Goal: Task Accomplishment & Management: Manage account settings

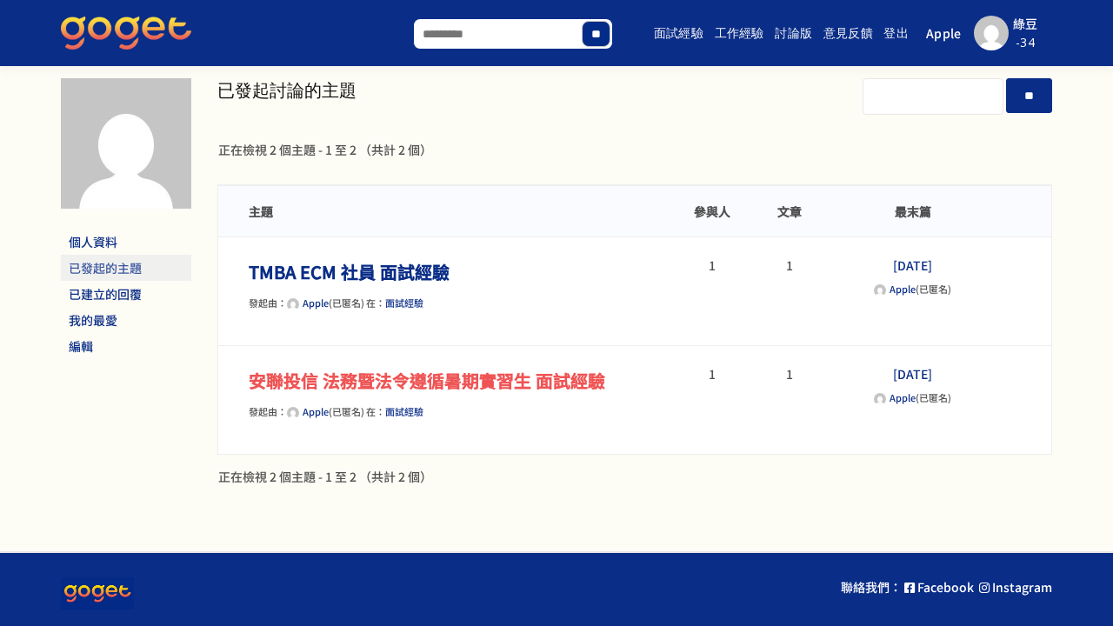
click at [501, 378] on link "安聯投信 法務暨法令遵循暑期實習生 面試經驗" at bounding box center [427, 380] width 356 height 25
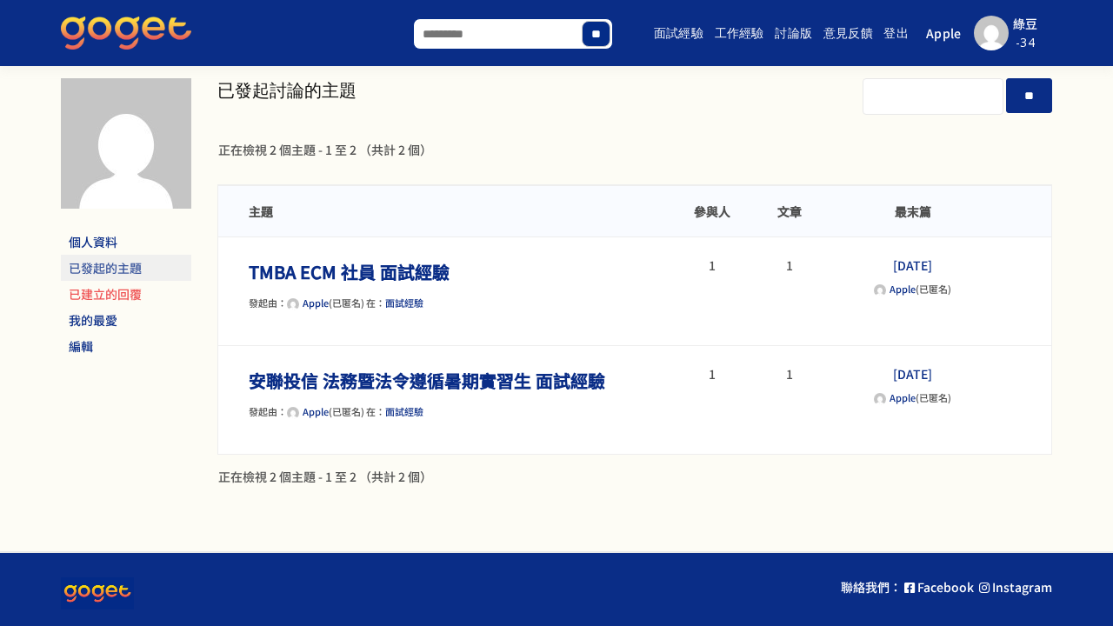
click at [95, 286] on link "已建立的回覆" at bounding box center [126, 294] width 130 height 26
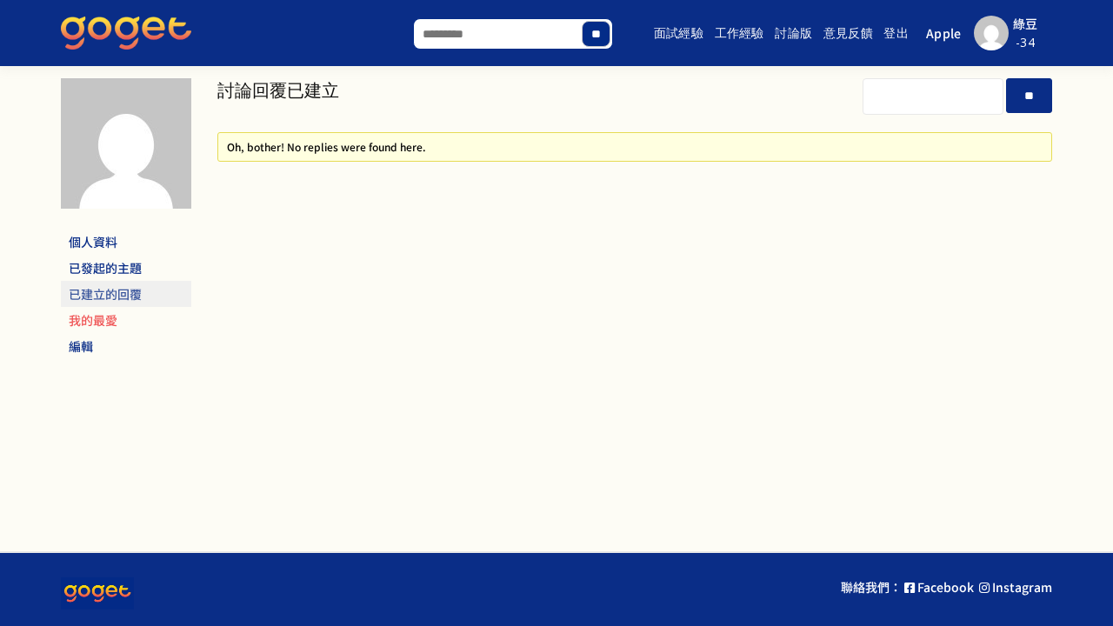
click at [104, 323] on link "我的最愛" at bounding box center [126, 320] width 130 height 26
click at [82, 349] on link "編輯" at bounding box center [126, 346] width 130 height 26
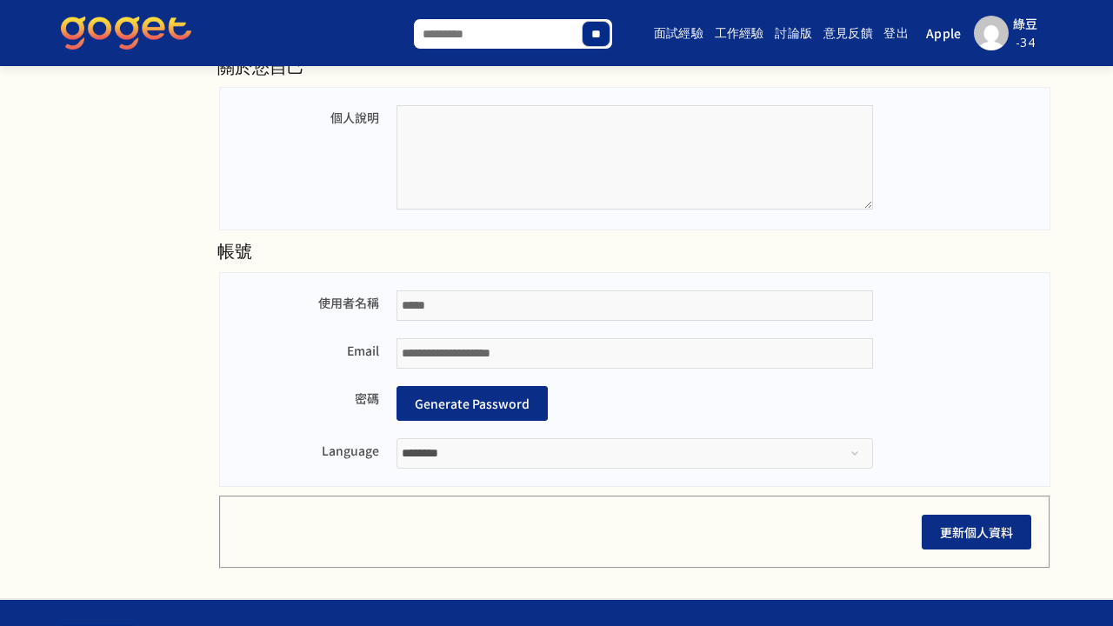
scroll to position [390, 0]
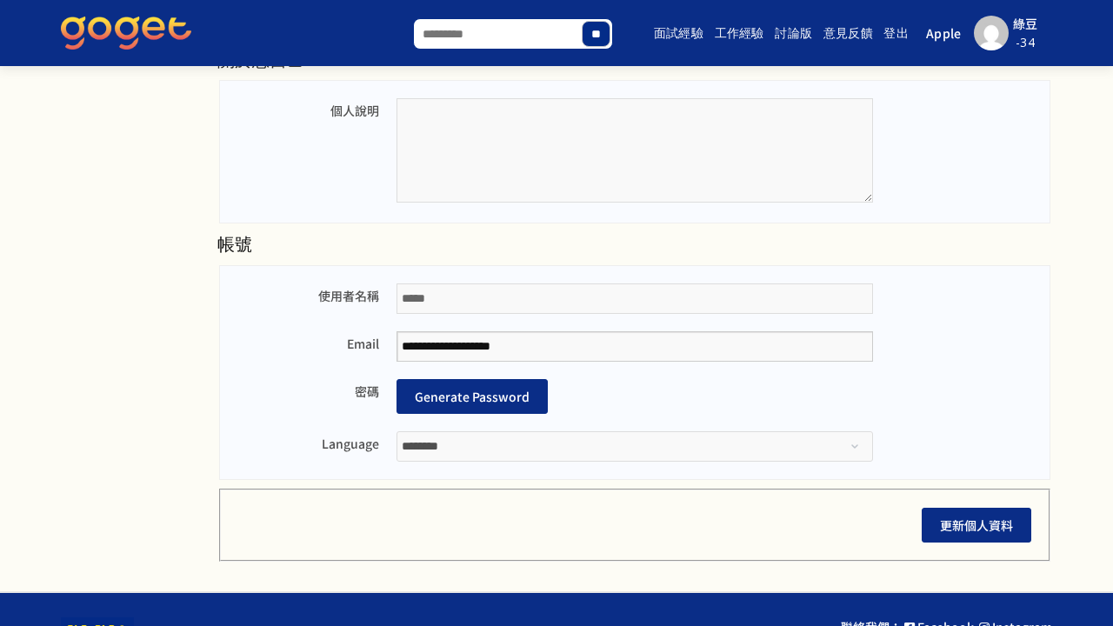
click at [573, 359] on input "**********" at bounding box center [634, 346] width 476 height 30
drag, startPoint x: 569, startPoint y: 337, endPoint x: 322, endPoint y: 333, distance: 247.8
click at [322, 333] on div "**********" at bounding box center [634, 346] width 795 height 30
click at [496, 405] on button "Generate Password" at bounding box center [471, 396] width 151 height 35
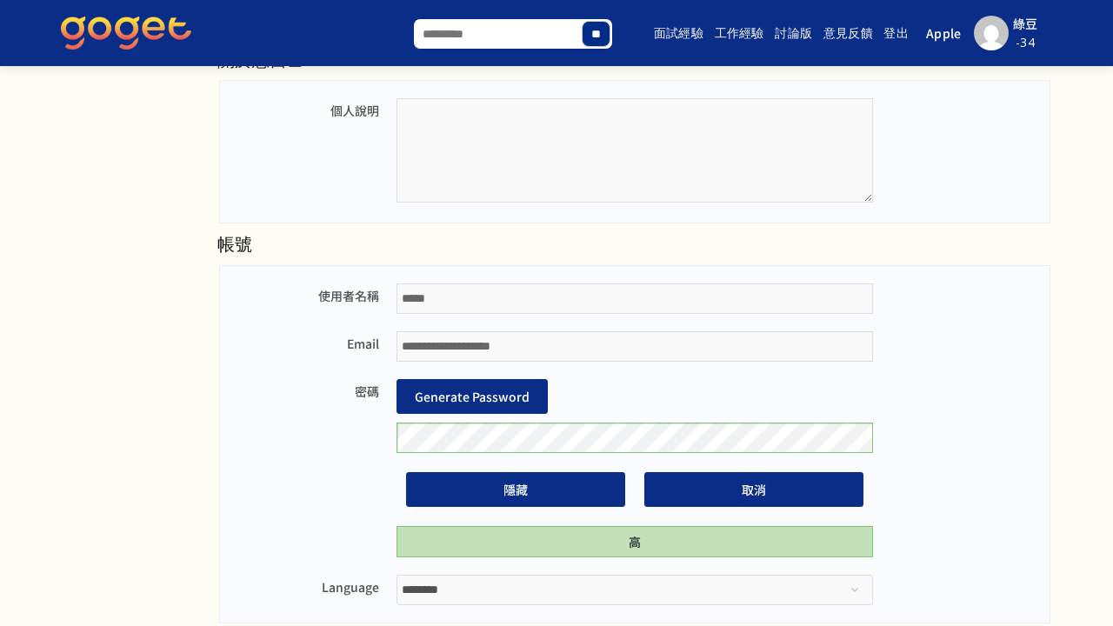
click at [361, 431] on div "密碼 Generate Password 隱藏 取消 高" at bounding box center [634, 468] width 795 height 178
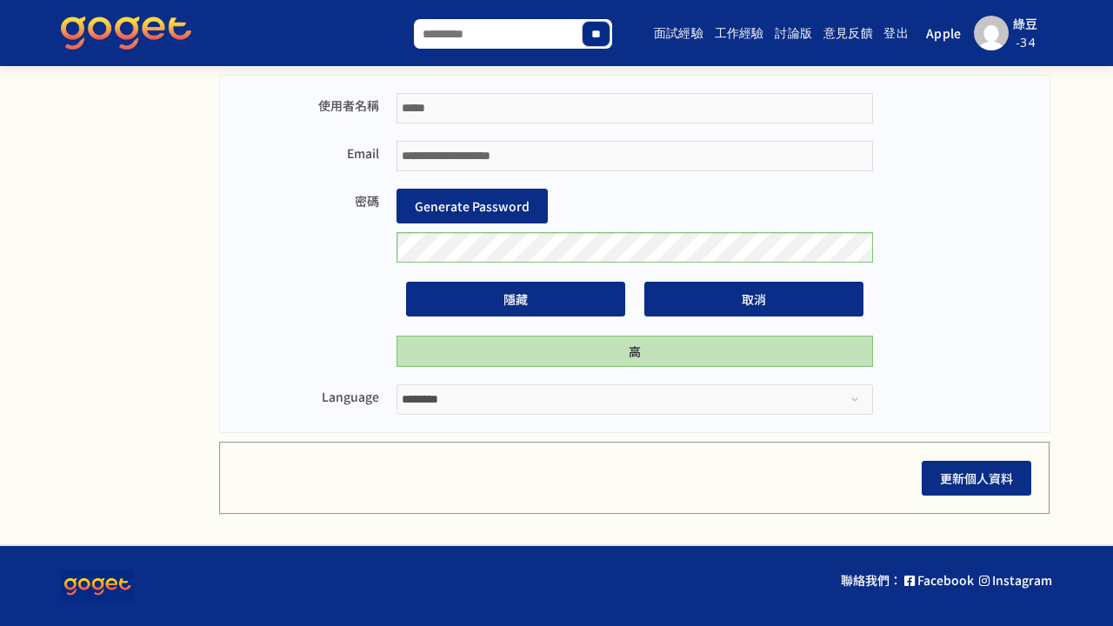
scroll to position [580, 0]
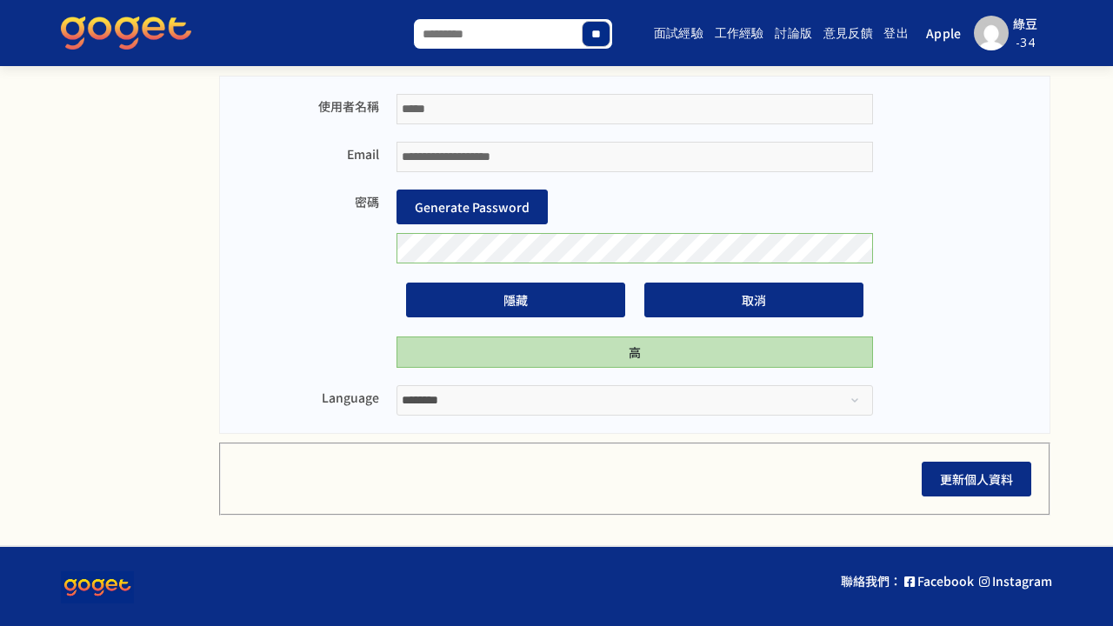
click at [978, 495] on fieldset "儲存設定 更新個人資料" at bounding box center [634, 479] width 831 height 73
click at [972, 482] on button "更新個人資料" at bounding box center [977, 479] width 110 height 35
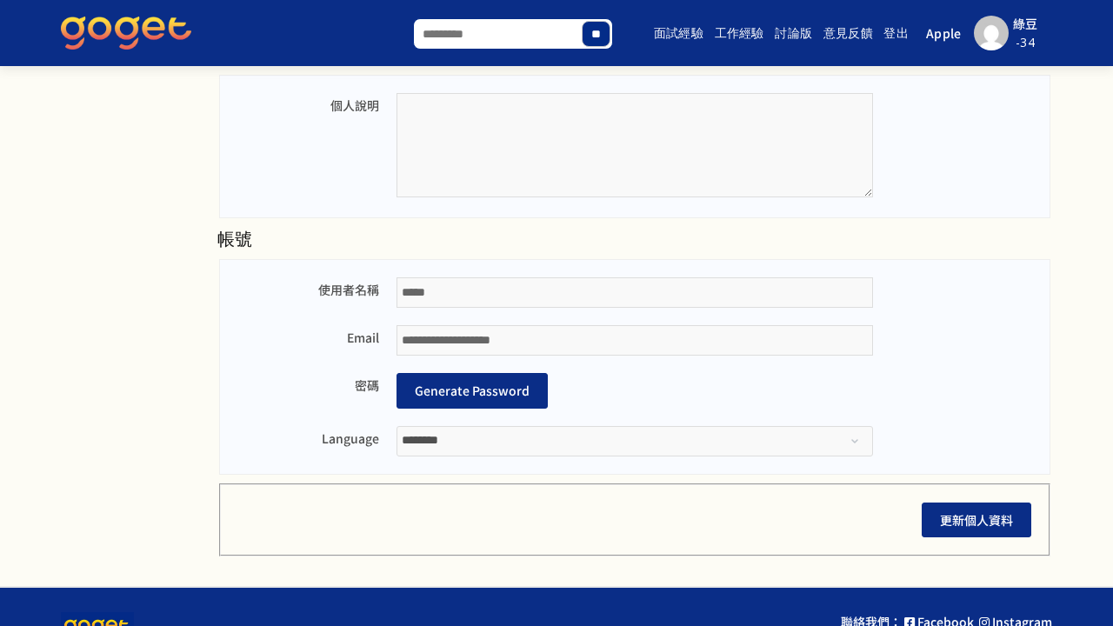
scroll to position [449, 0]
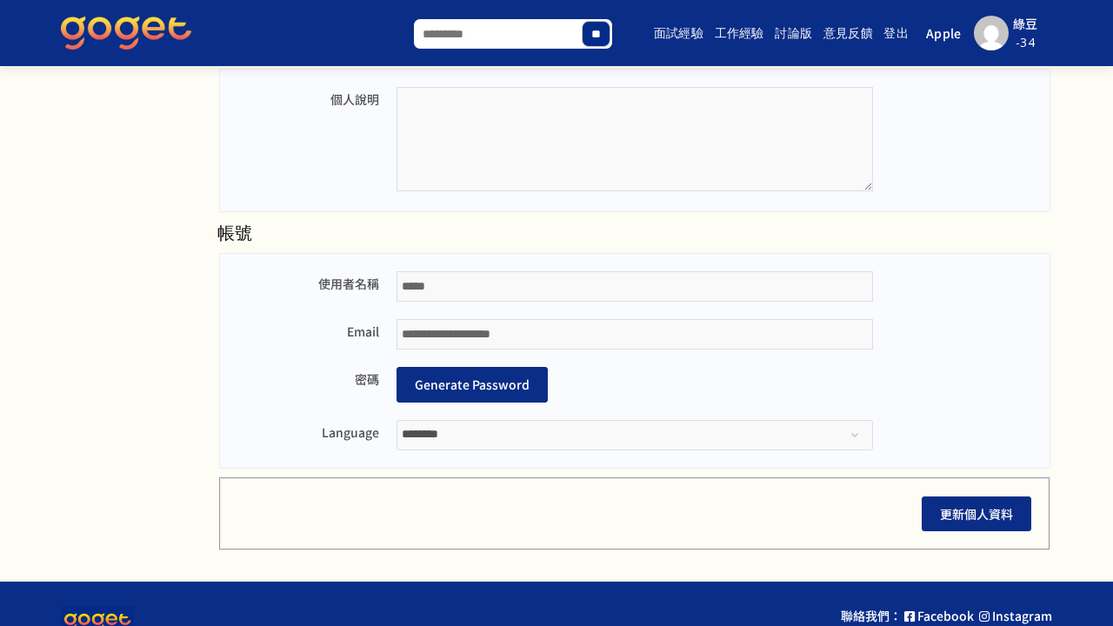
click at [511, 381] on button "Generate Password" at bounding box center [471, 384] width 151 height 35
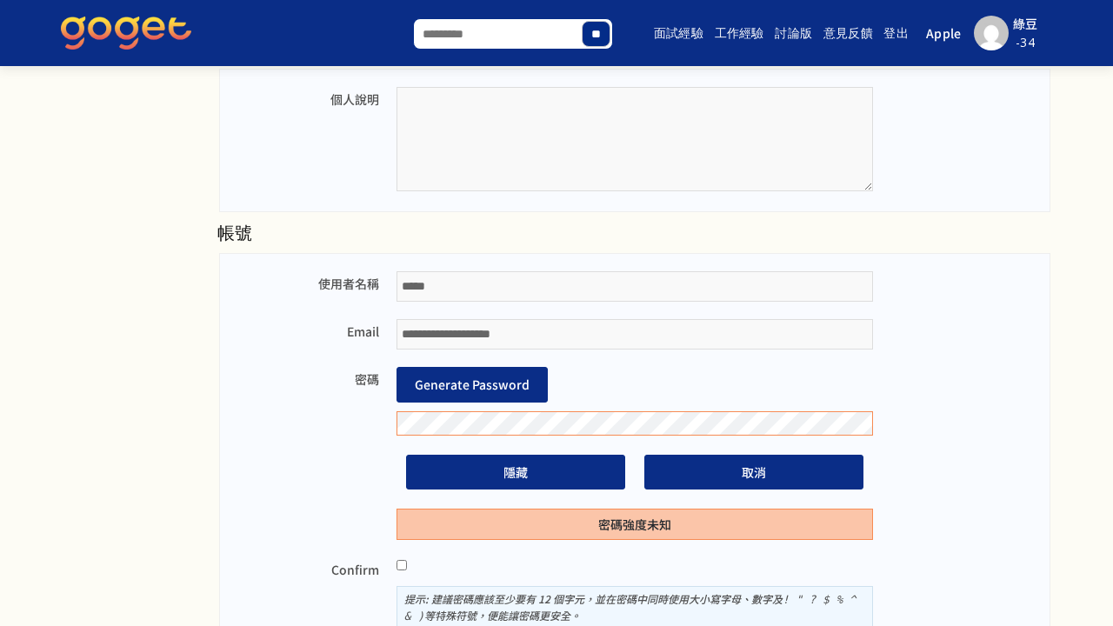
click at [358, 452] on div "密碼 Generate Password 隱藏 取消 密碼強度未知" at bounding box center [634, 453] width 795 height 172
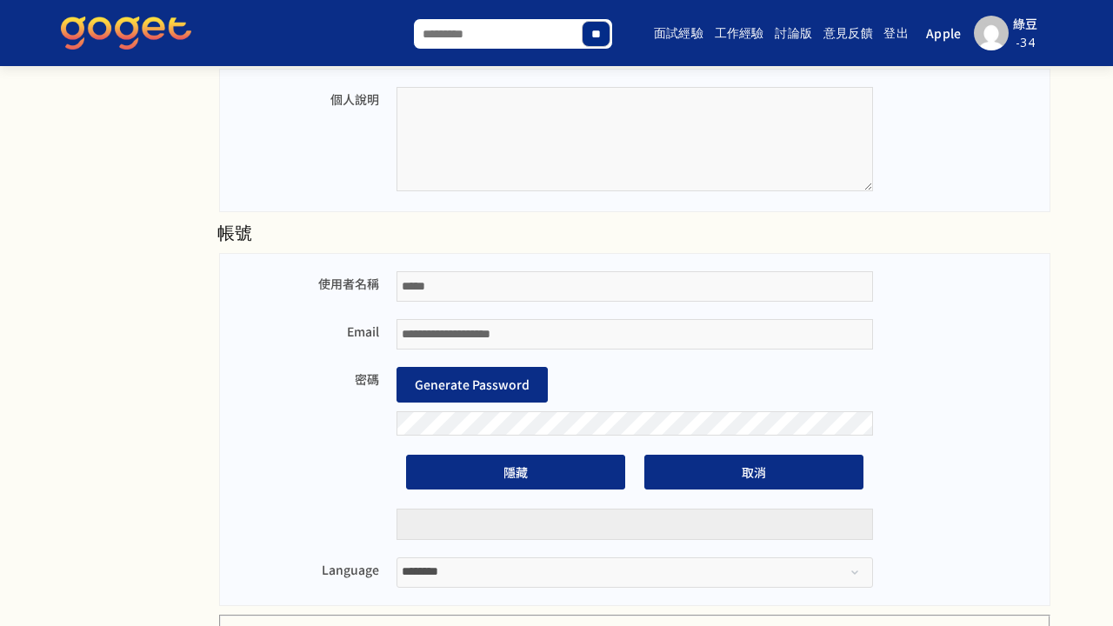
click at [482, 377] on button "Generate Password" at bounding box center [471, 384] width 151 height 35
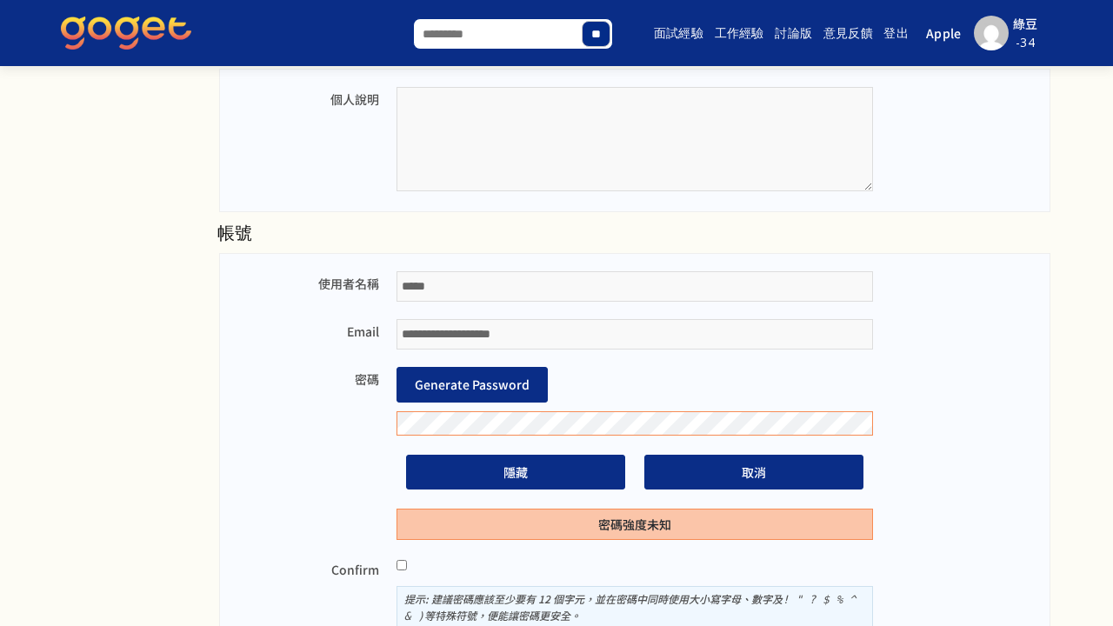
scroll to position [628, 0]
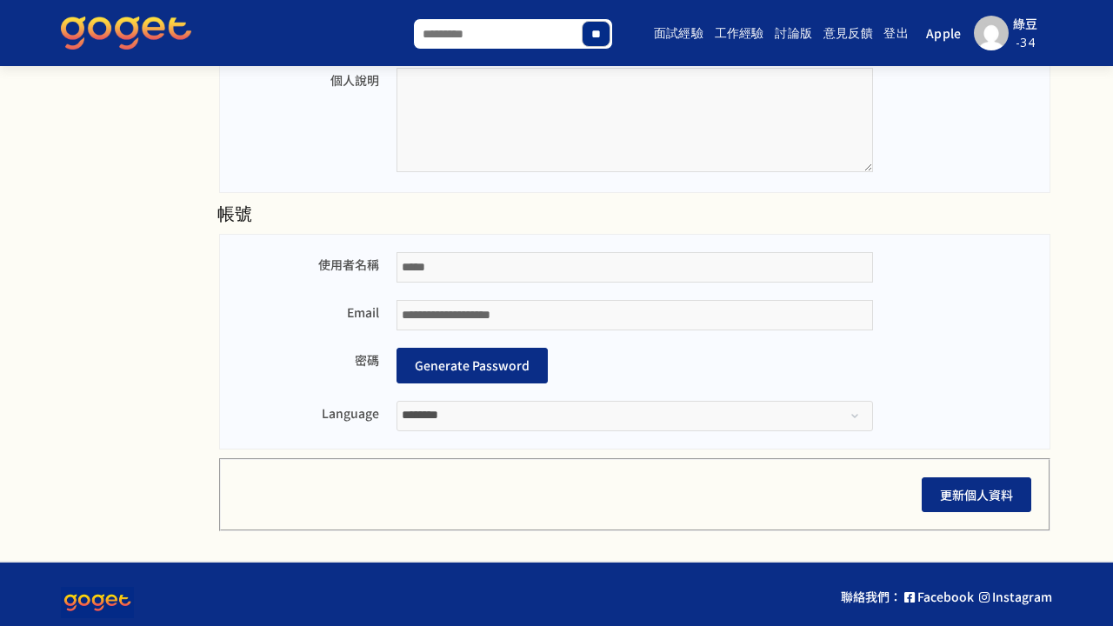
scroll to position [466, 0]
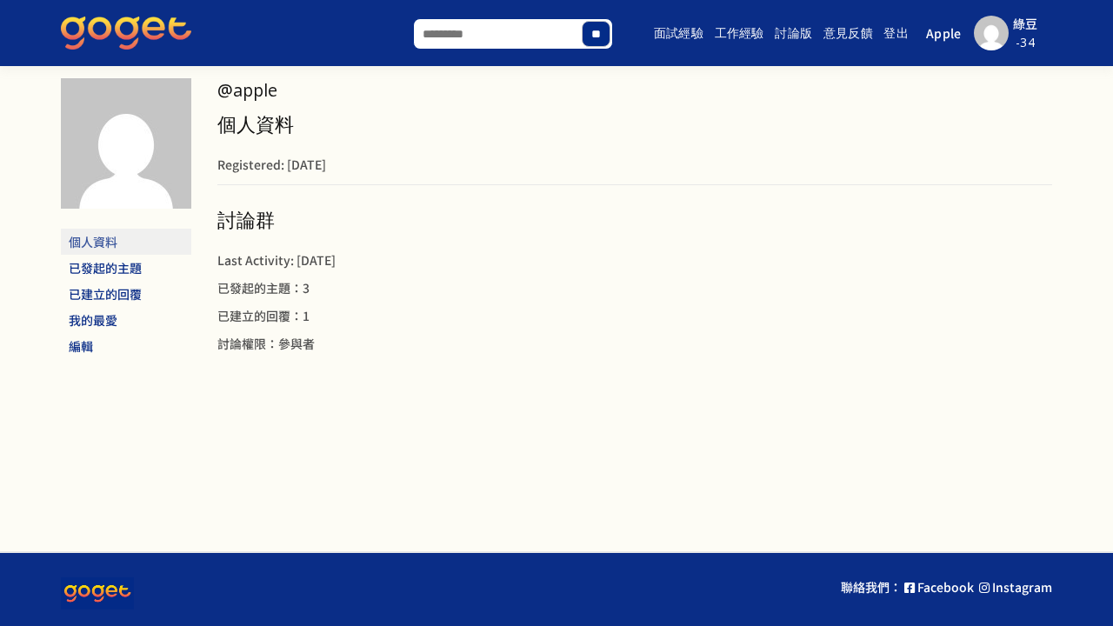
click at [895, 29] on link "登出" at bounding box center [897, 33] width 30 height 56
